Goal: Information Seeking & Learning: Learn about a topic

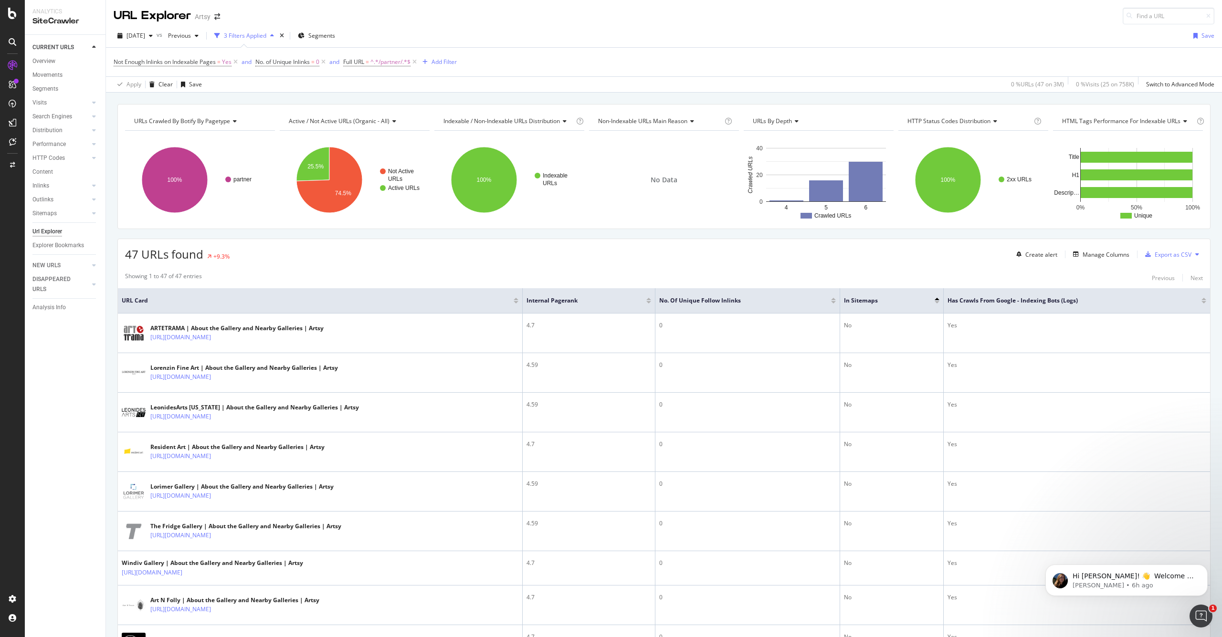
click at [526, 10] on div "URL Explorer Artsy" at bounding box center [664, 12] width 1116 height 24
click at [531, 17] on div "URL Explorer Artsy" at bounding box center [664, 12] width 1116 height 24
click at [541, 16] on div "URL Explorer Artsy" at bounding box center [664, 12] width 1116 height 24
click at [14, 12] on icon at bounding box center [12, 13] width 9 height 11
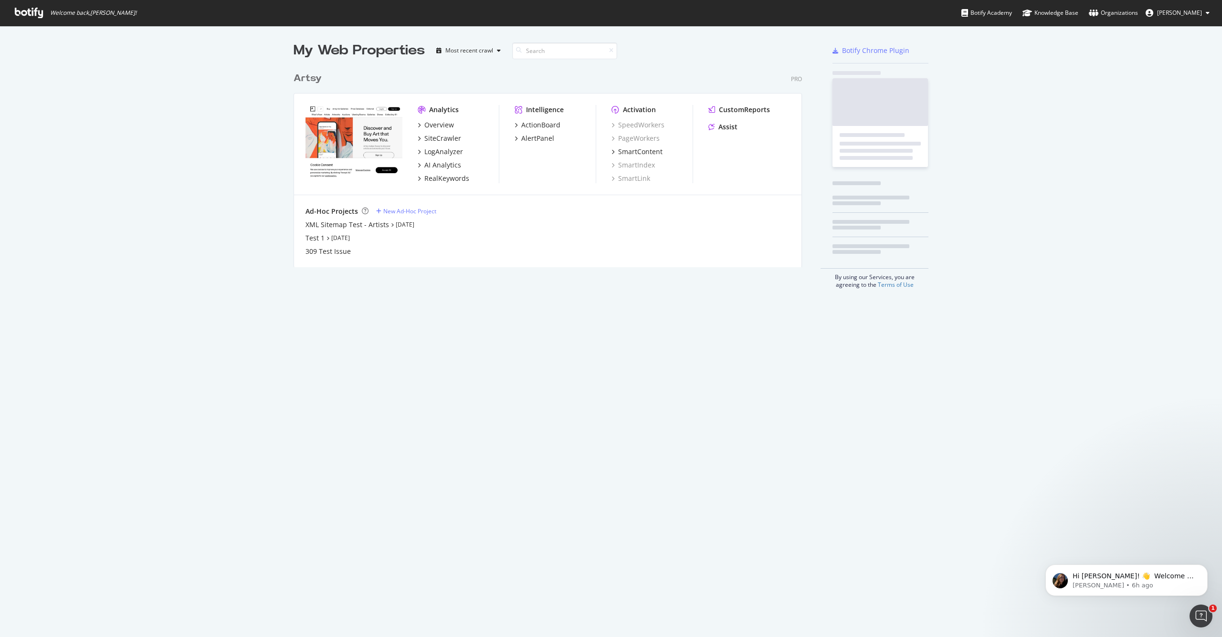
scroll to position [637, 1222]
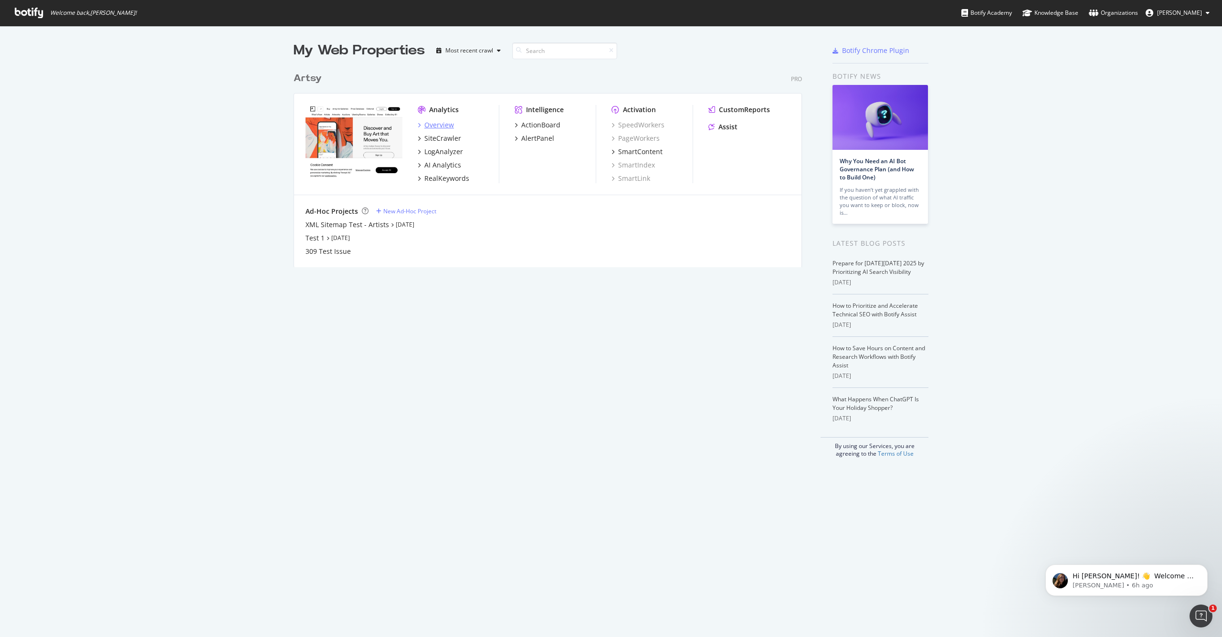
click at [436, 124] on div "Overview" at bounding box center [440, 125] width 30 height 10
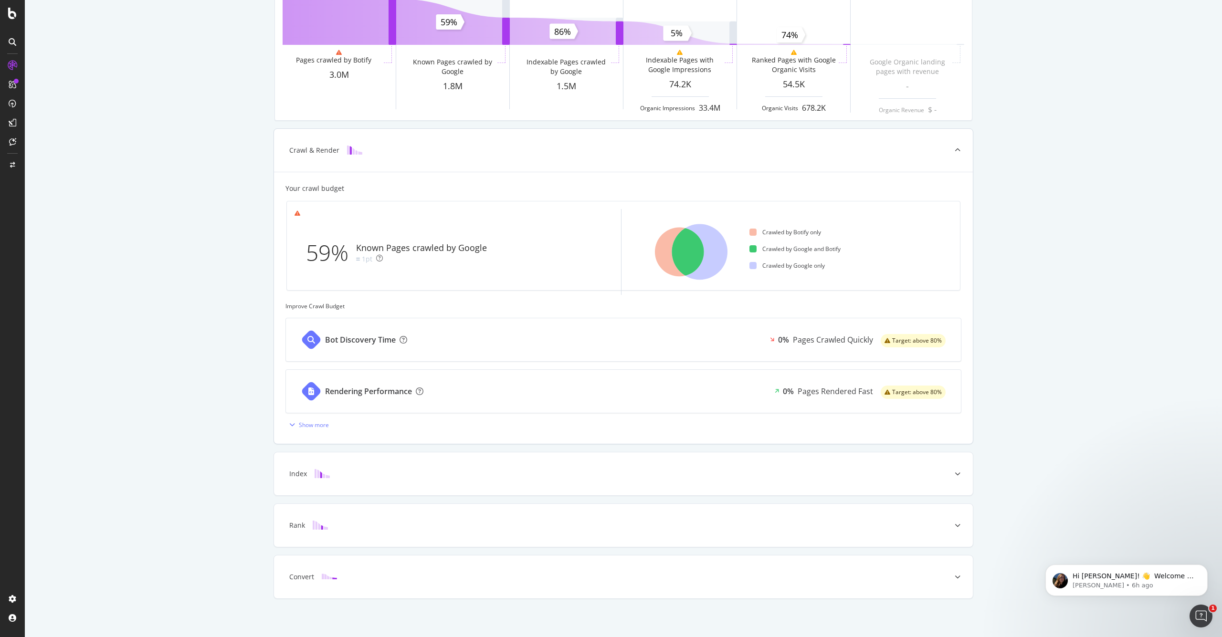
scroll to position [102, 0]
click at [815, 340] on div "Pages Crawled Quickly" at bounding box center [833, 339] width 80 height 11
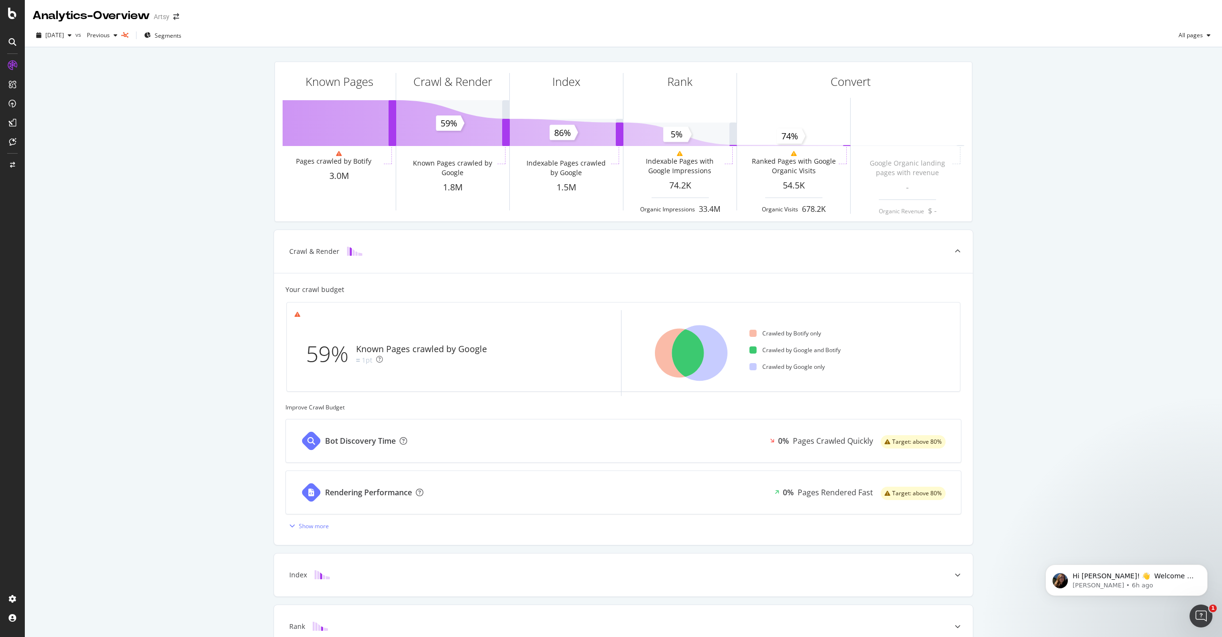
click at [12, 16] on icon at bounding box center [12, 13] width 9 height 11
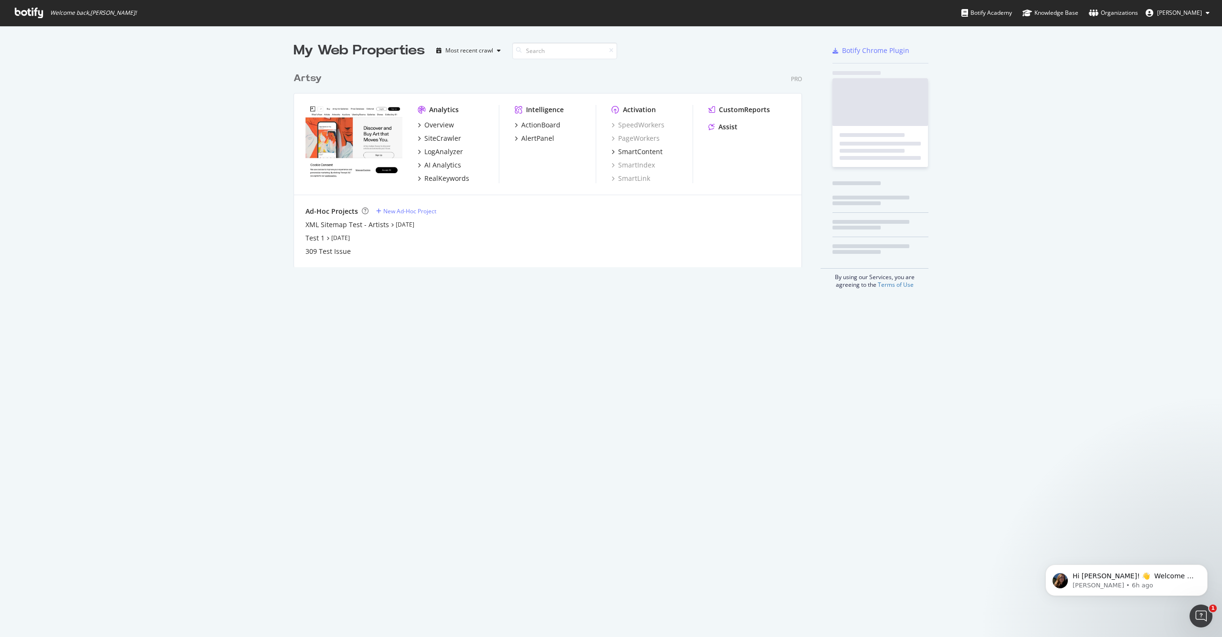
scroll to position [207, 516]
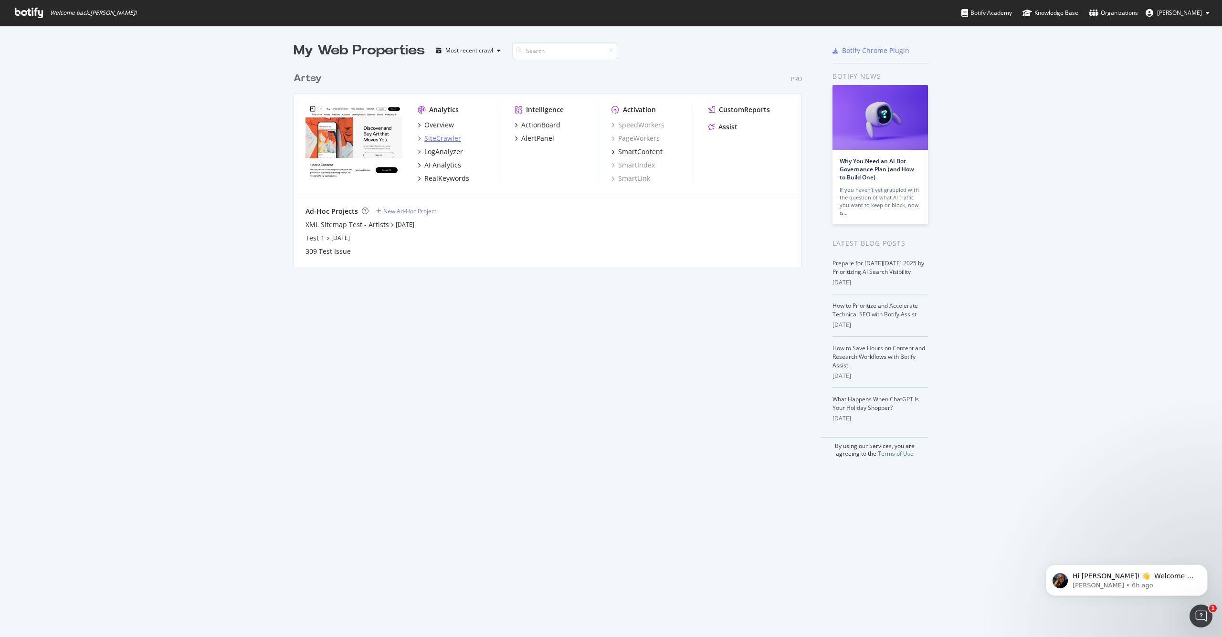
click at [439, 138] on div "SiteCrawler" at bounding box center [443, 139] width 37 height 10
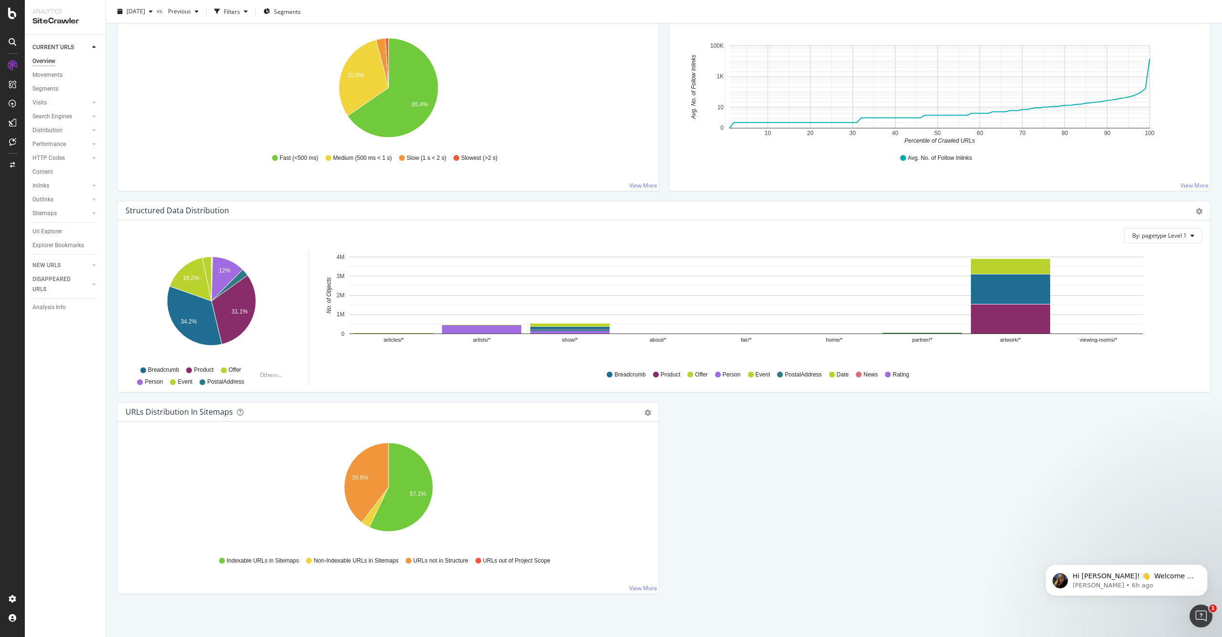
scroll to position [719, 0]
click at [42, 75] on div "Movements" at bounding box center [47, 75] width 30 height 10
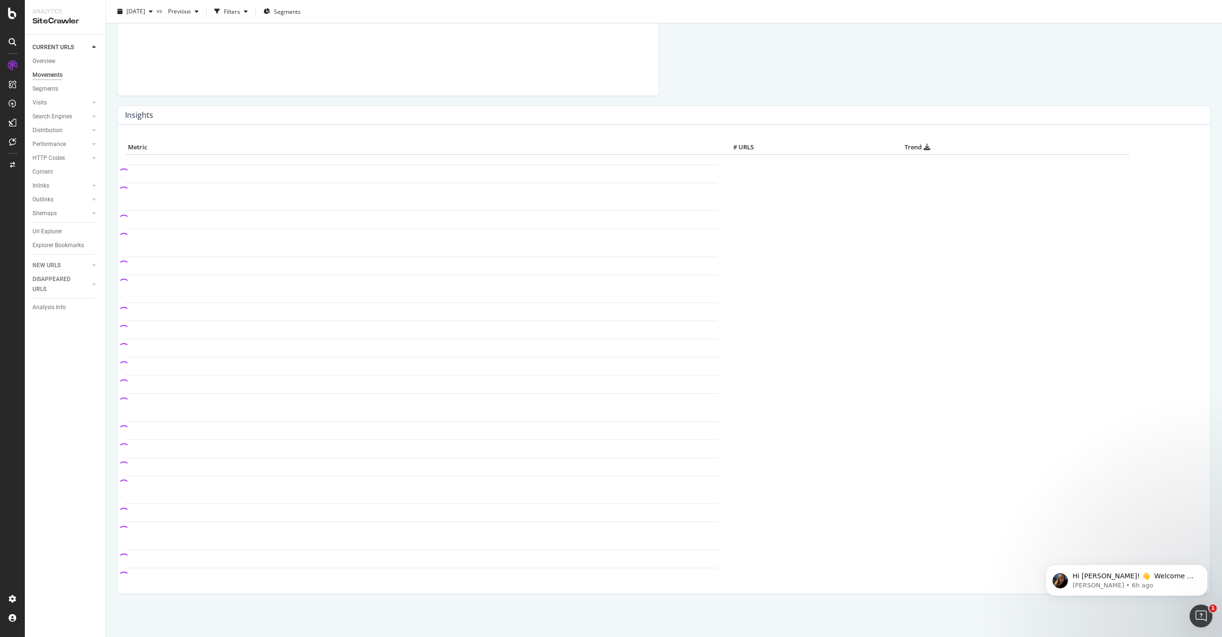
scroll to position [299, 0]
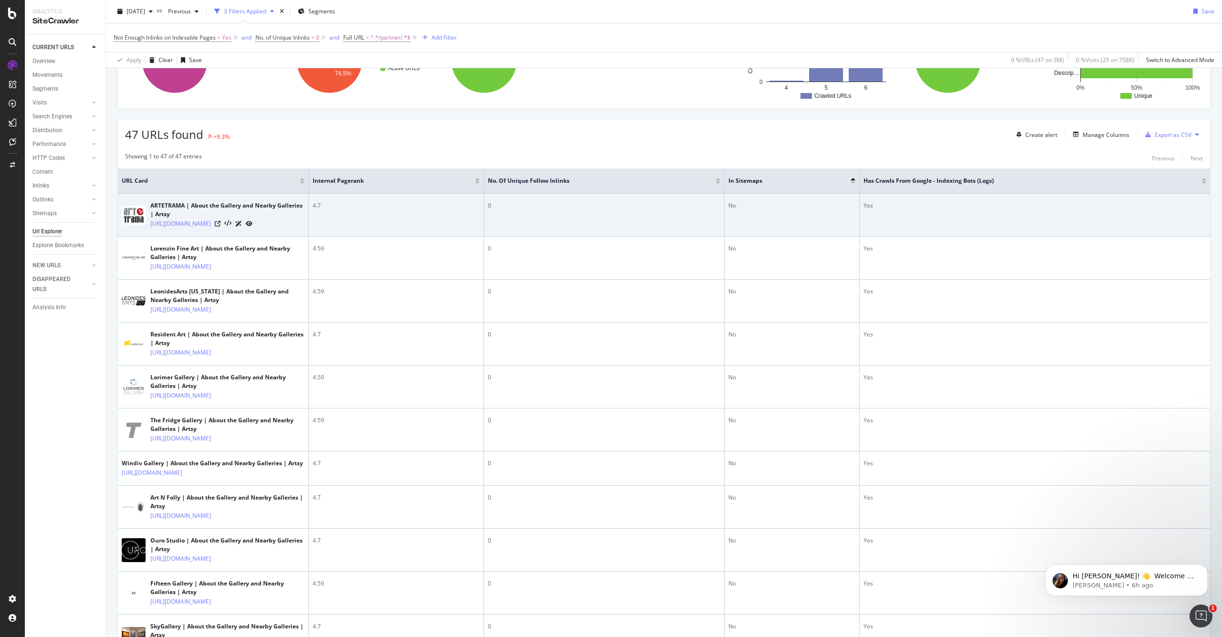
scroll to position [121, 0]
